Goal: Subscribe to service/newsletter

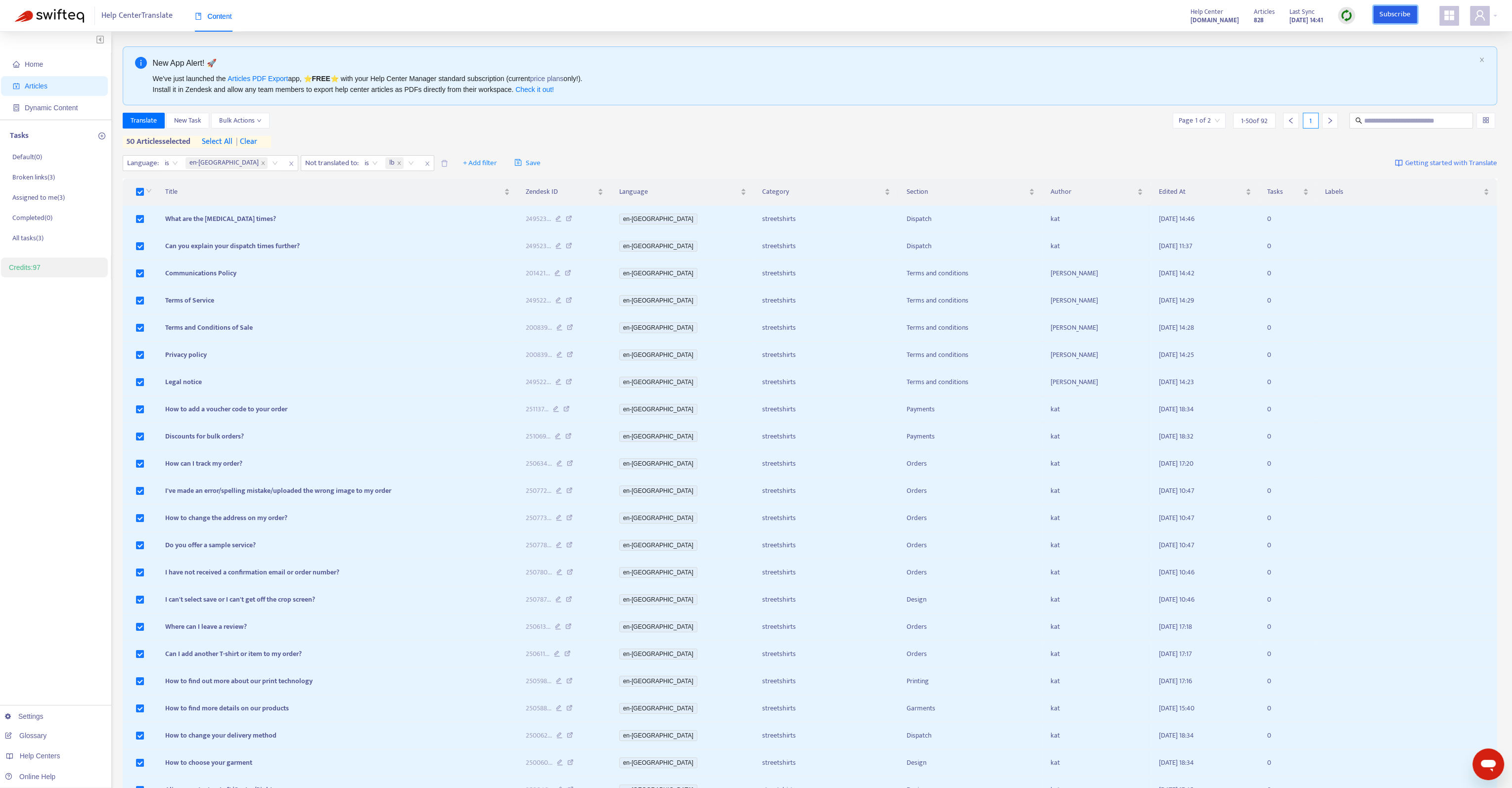
click at [1380, 13] on link "Subscribe" at bounding box center [1395, 15] width 43 height 18
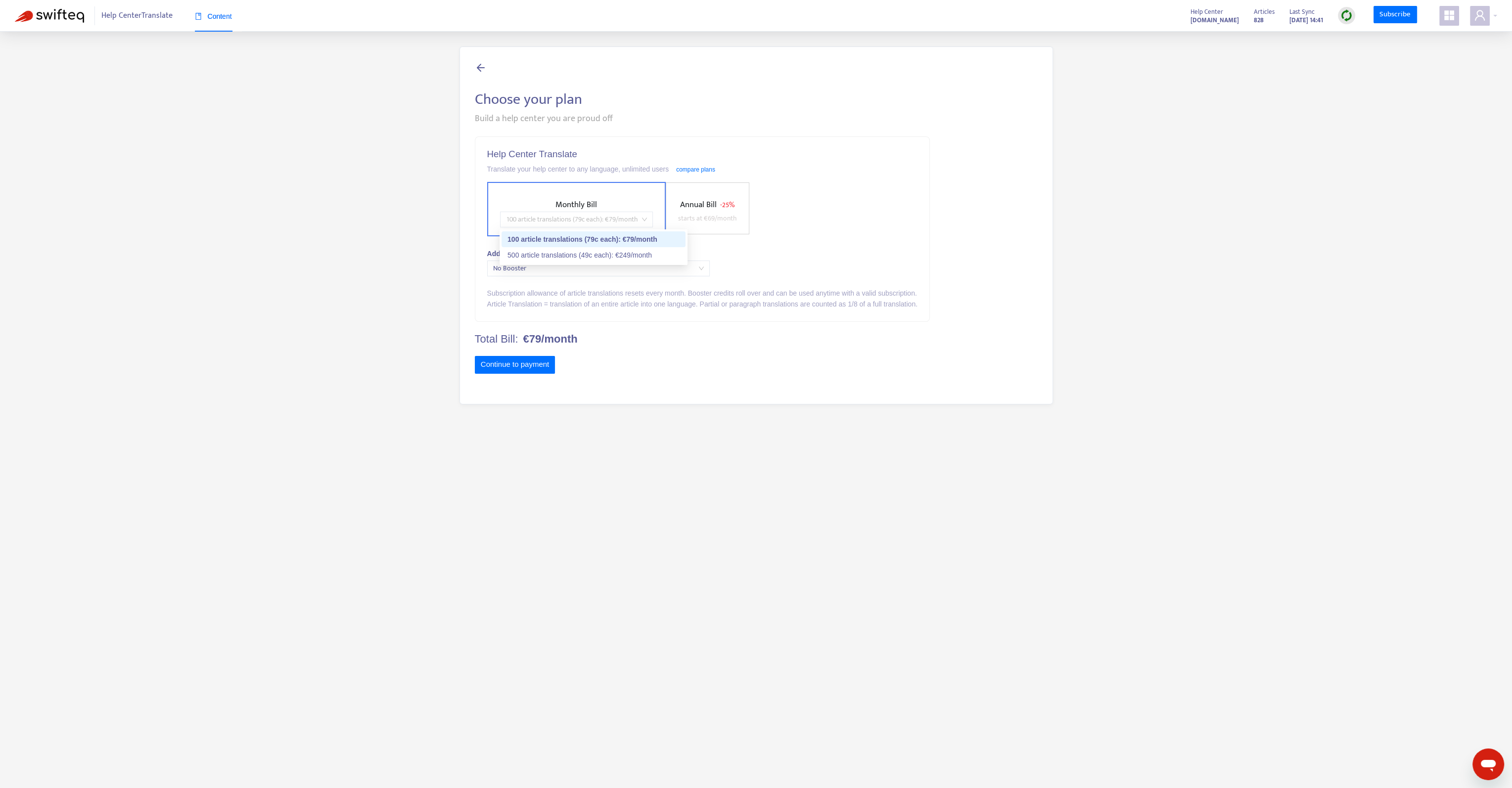
click at [636, 225] on span "100 article translations (79c each) : € 79 /month" at bounding box center [576, 219] width 141 height 15
click at [779, 257] on div "Add booster translation credits that never expire" at bounding box center [702, 253] width 430 height 11
click at [633, 264] on span "No Booster" at bounding box center [598, 268] width 211 height 15
click at [849, 249] on div "Add booster translation credits that never expire" at bounding box center [702, 253] width 430 height 11
